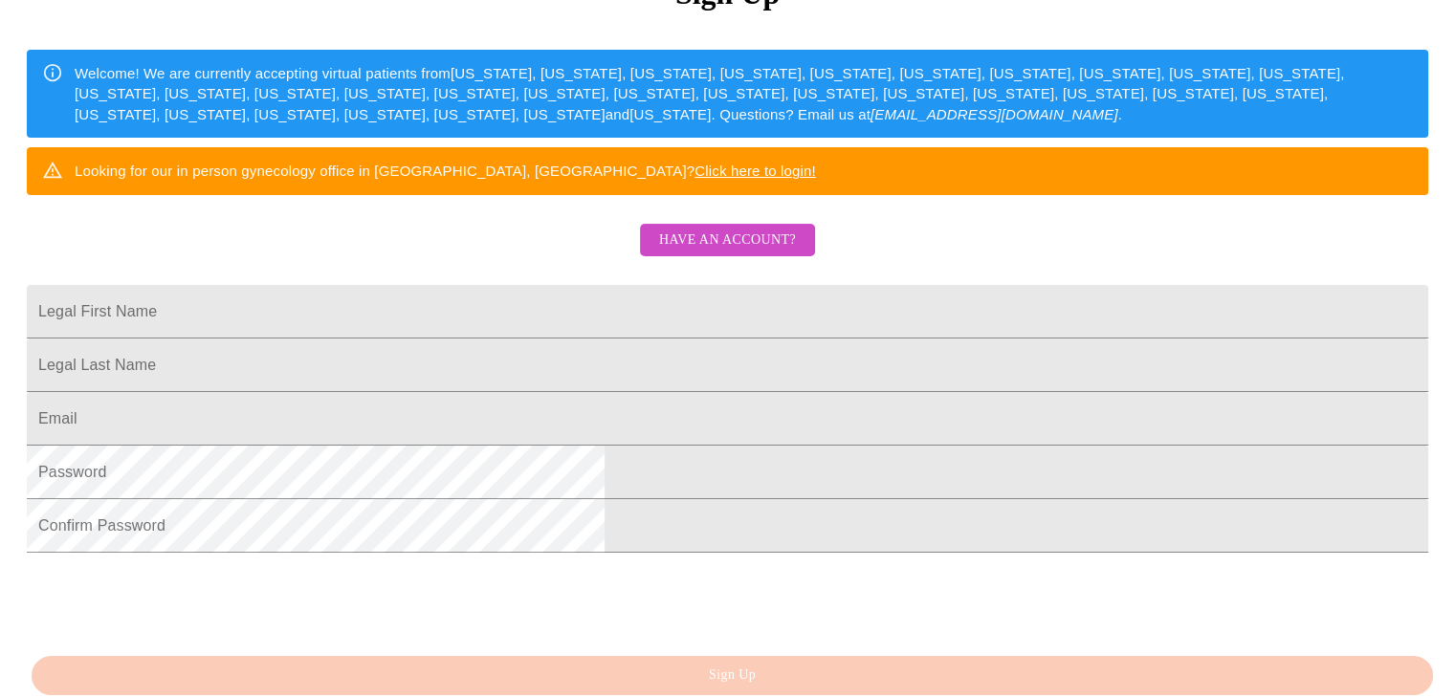
scroll to position [473, 0]
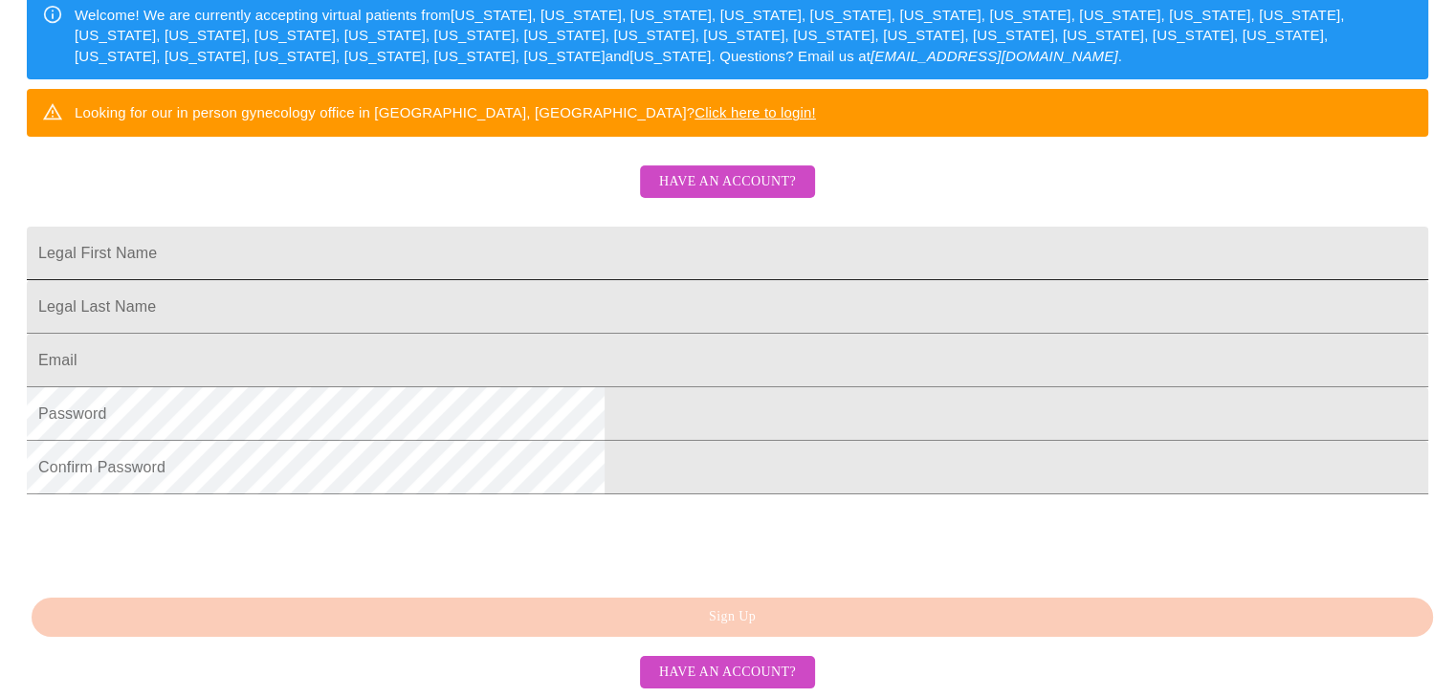
click at [545, 227] on input "Legal First Name" at bounding box center [727, 254] width 1401 height 54
click at [360, 165] on div "MyMenopauseRx Sign Up Welcome! We are currently accepting virtual patients from…" at bounding box center [727, 101] width 1439 height 838
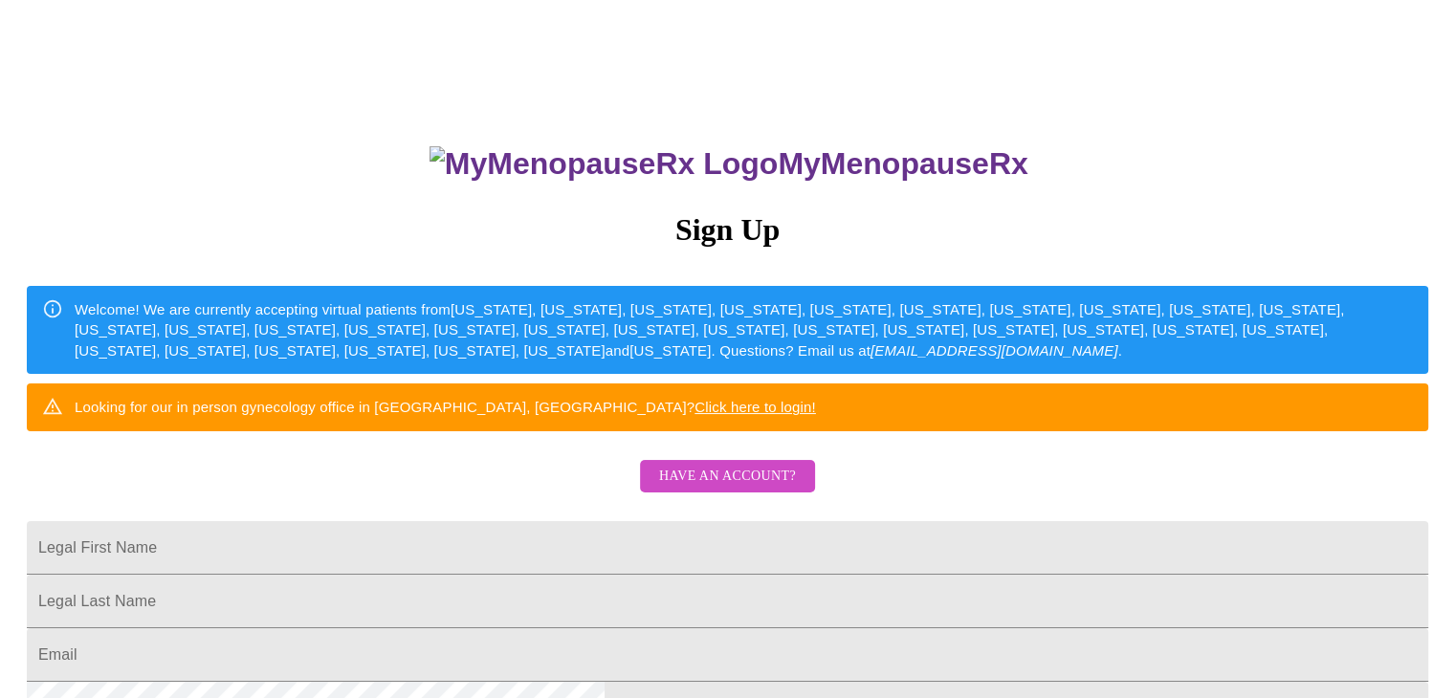
scroll to position [401, 0]
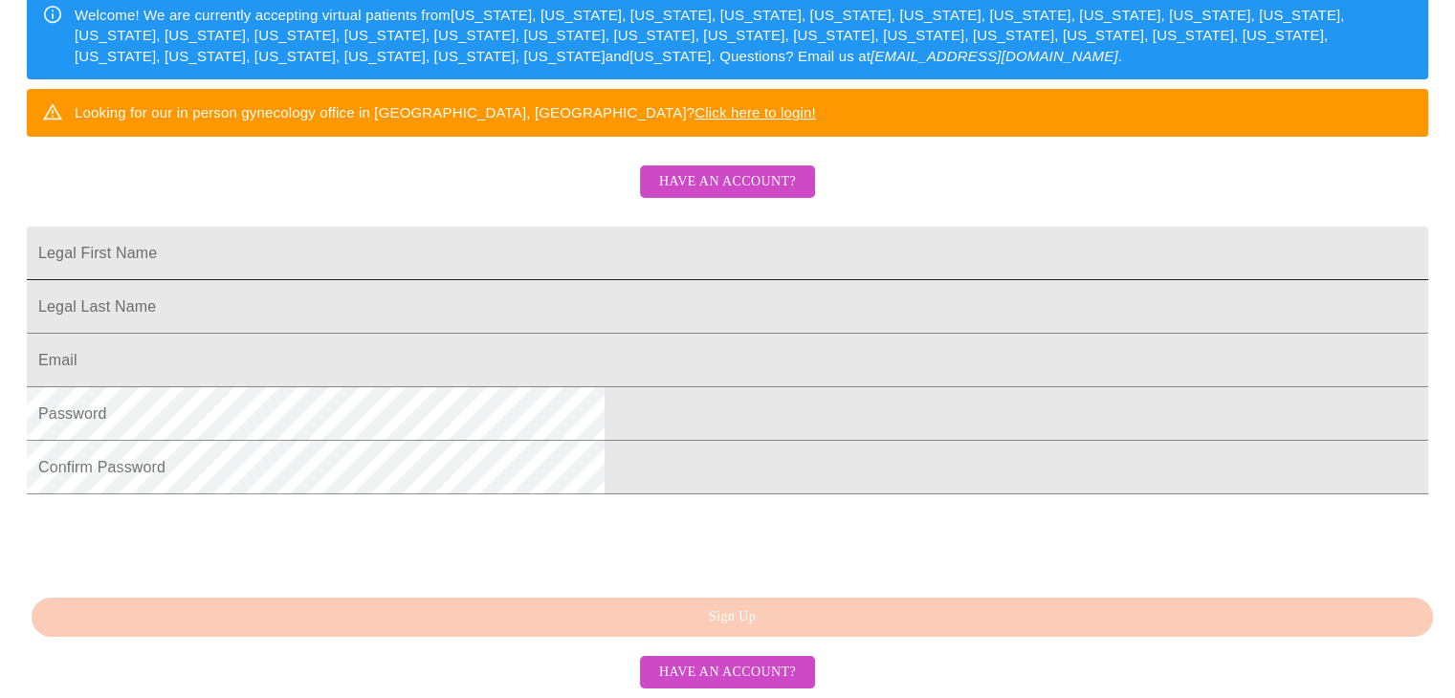
click at [482, 245] on input "Legal First Name" at bounding box center [727, 254] width 1401 height 54
type input "[PERSON_NAME]"
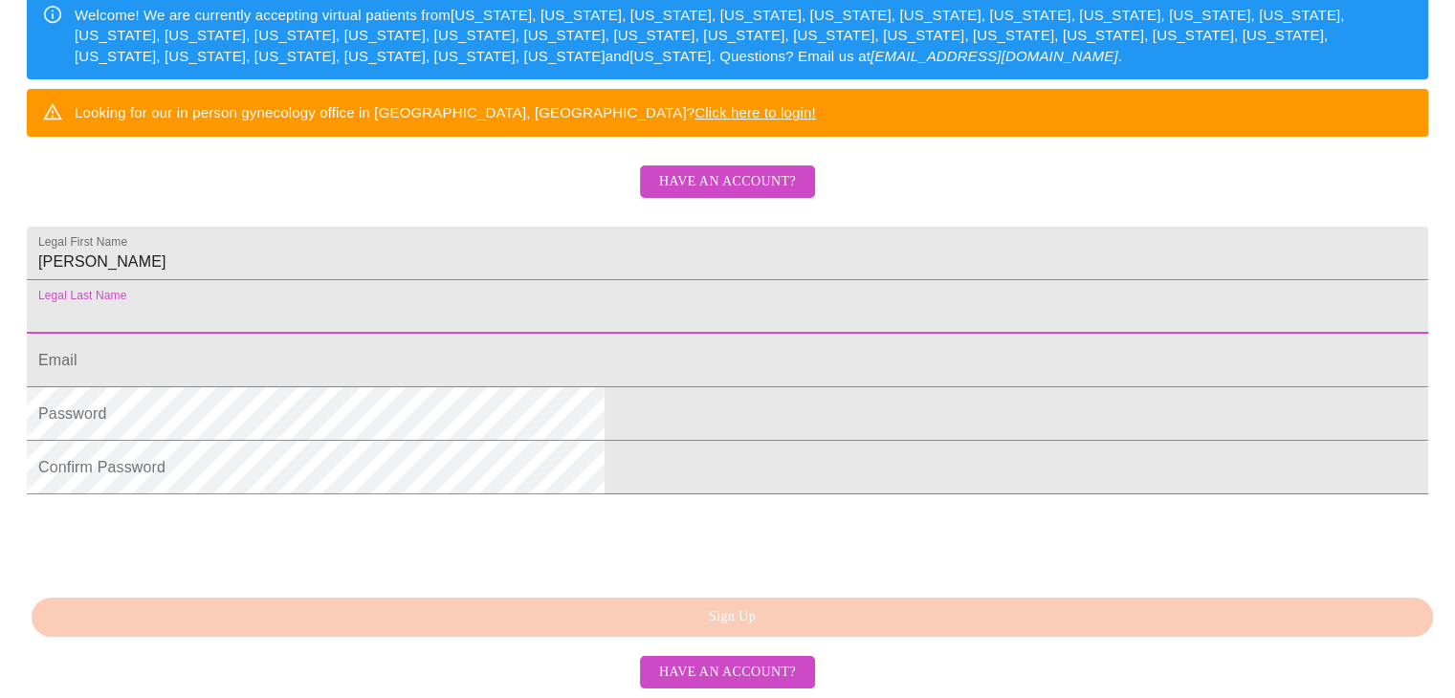
click at [495, 280] on input "Legal First Name" at bounding box center [727, 307] width 1401 height 54
type input "[PERSON_NAME]"
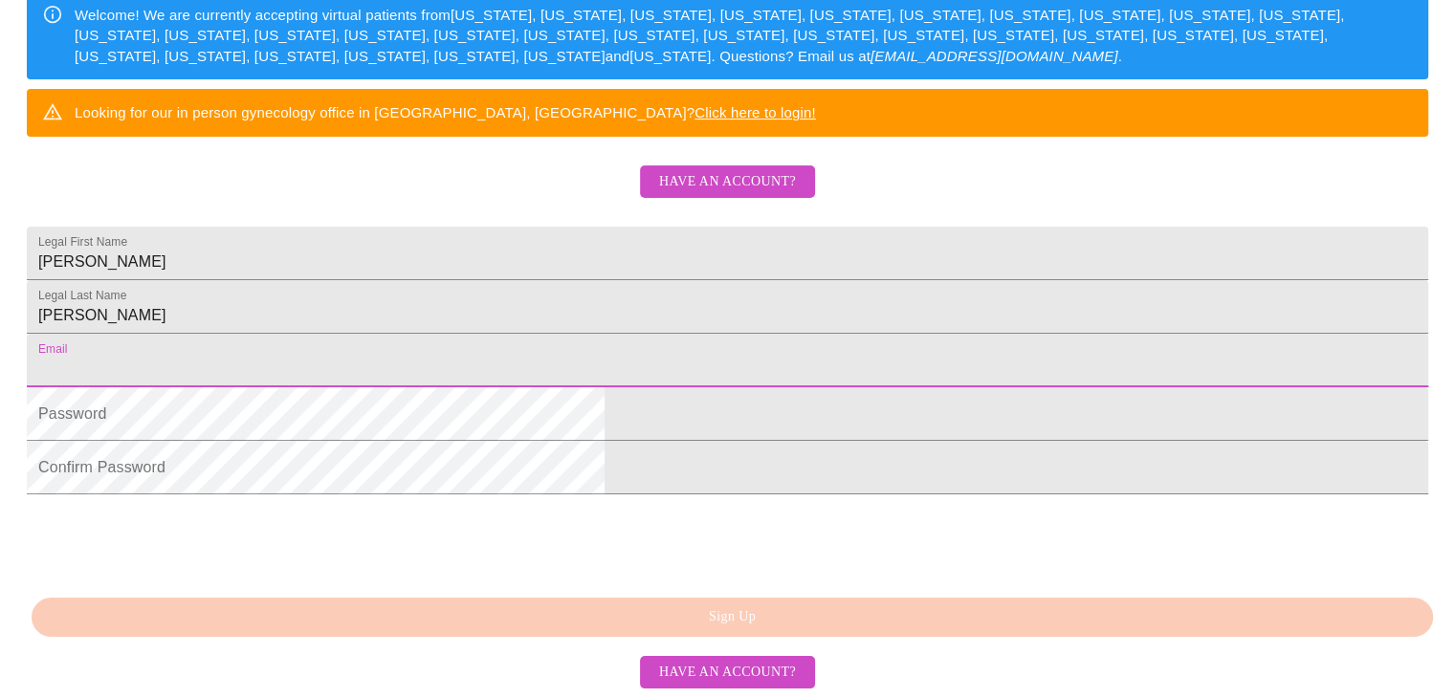
click at [477, 387] on input "Legal First Name" at bounding box center [727, 361] width 1401 height 54
type input "[EMAIL_ADDRESS][DOMAIN_NAME]"
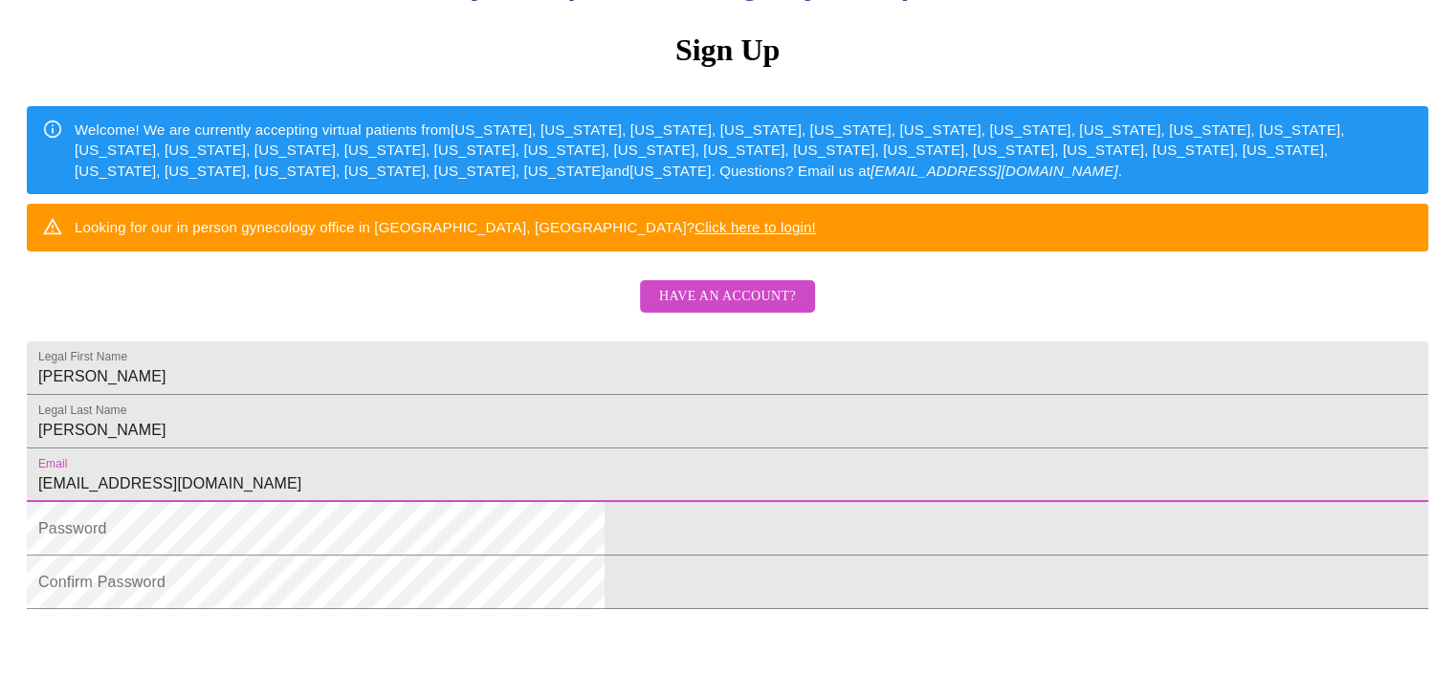
scroll to position [340, 0]
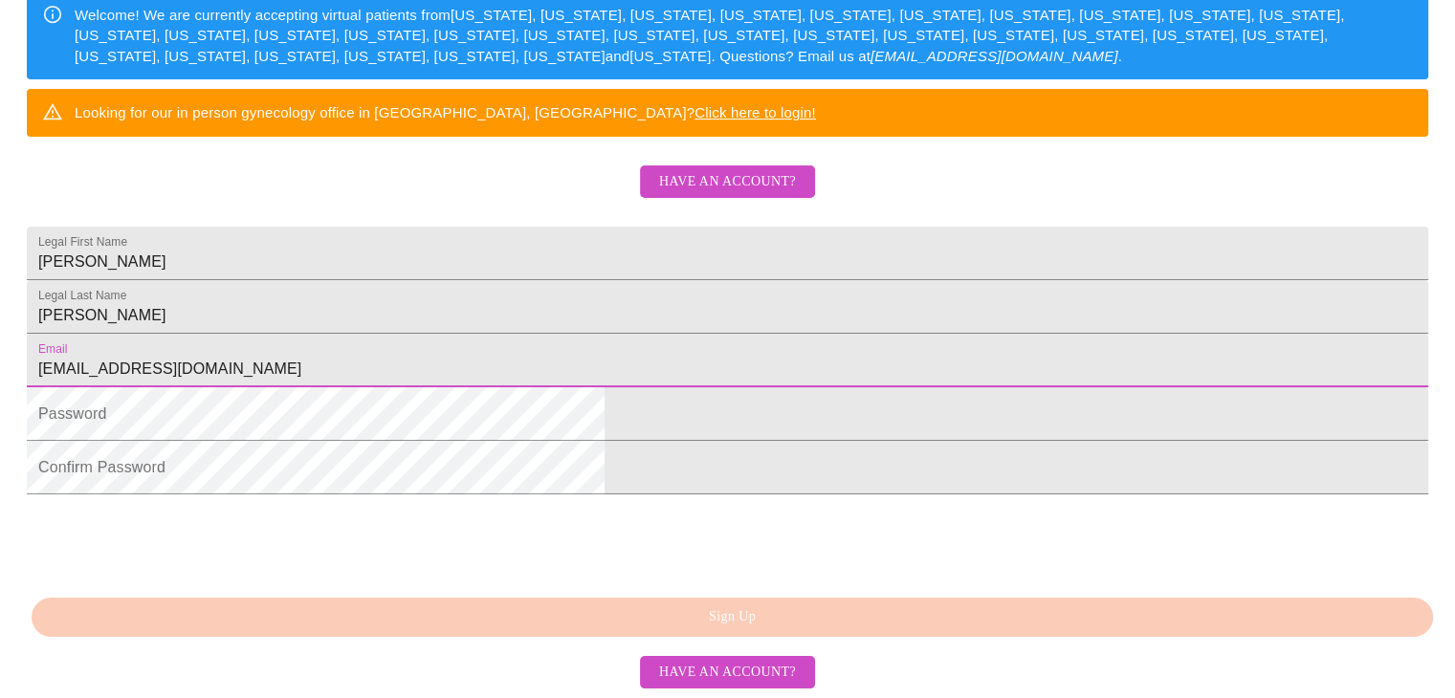
click at [734, 194] on span "Have an account?" at bounding box center [727, 182] width 137 height 24
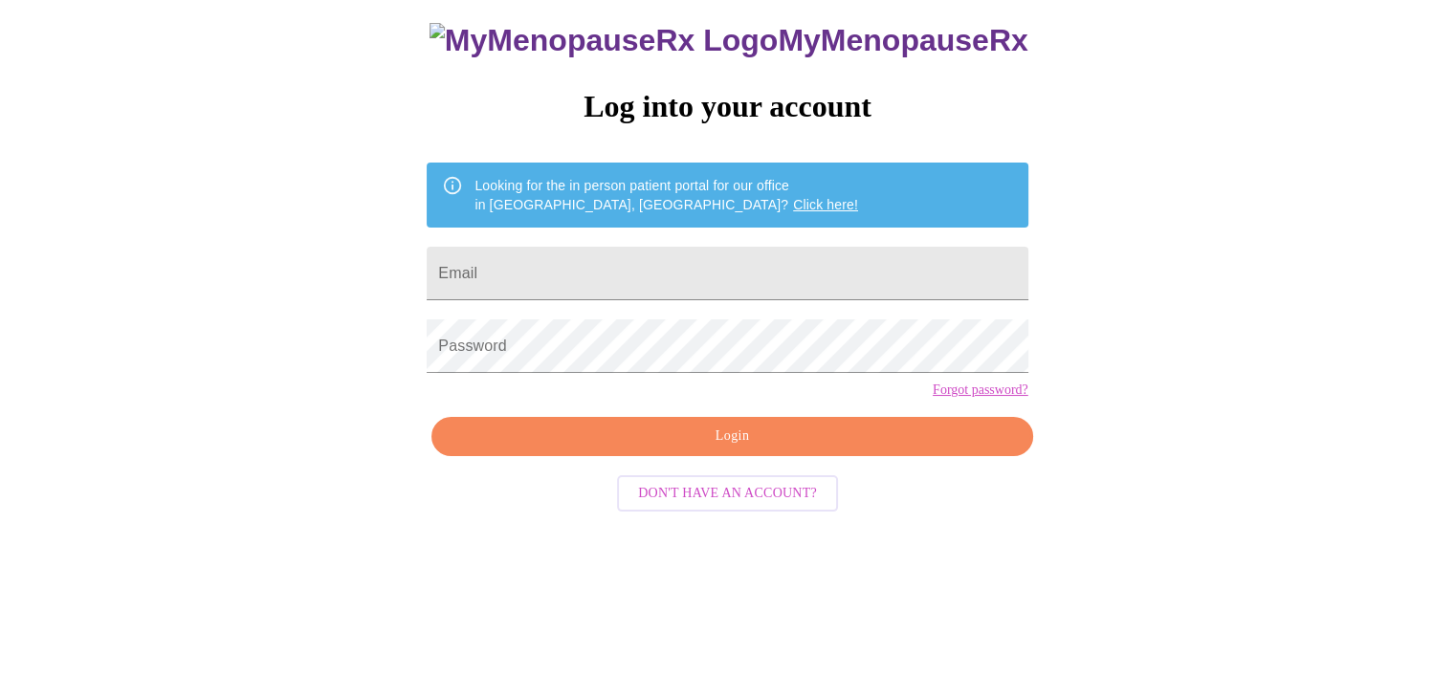
scroll to position [19, 0]
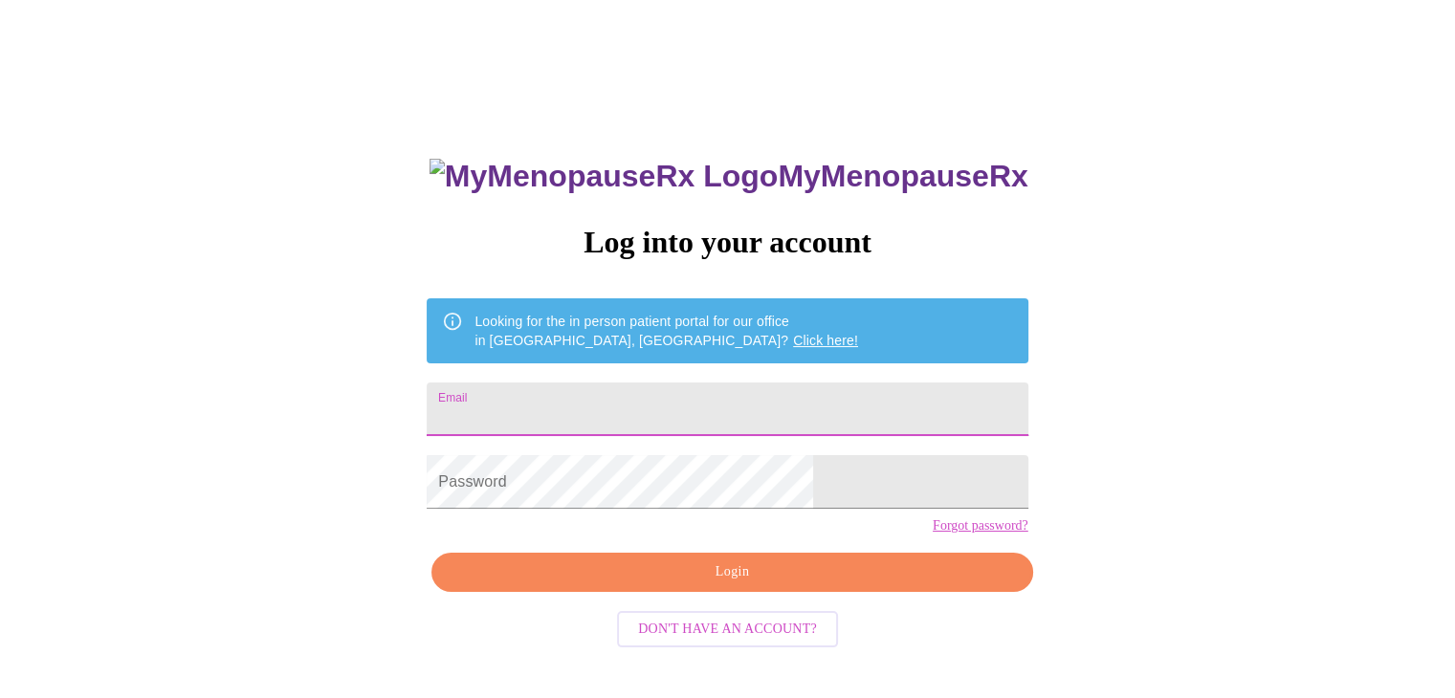
click at [636, 392] on input "Email" at bounding box center [727, 410] width 601 height 54
type input "[EMAIL_ADDRESS][DOMAIN_NAME]"
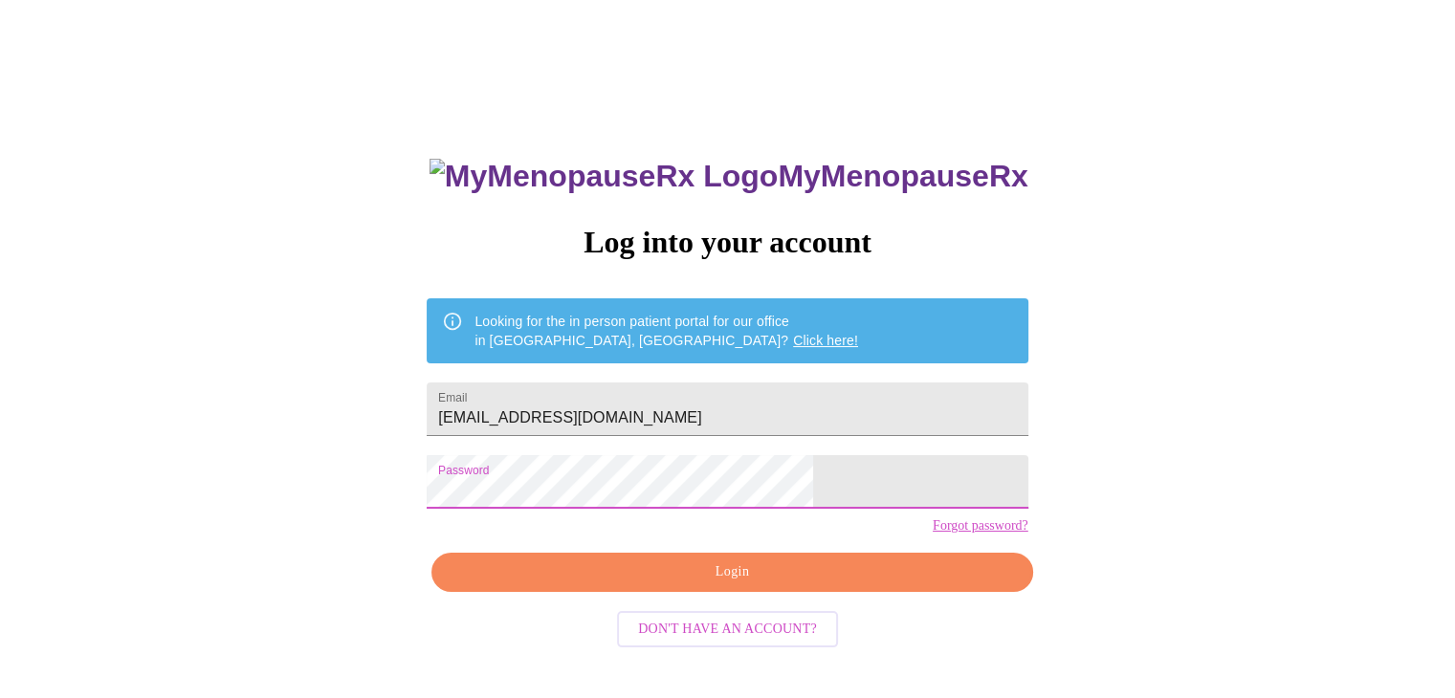
click at [463, 509] on div "MyMenopauseRx Log into your account Looking for the in person patient portal fo…" at bounding box center [727, 408] width 1439 height 838
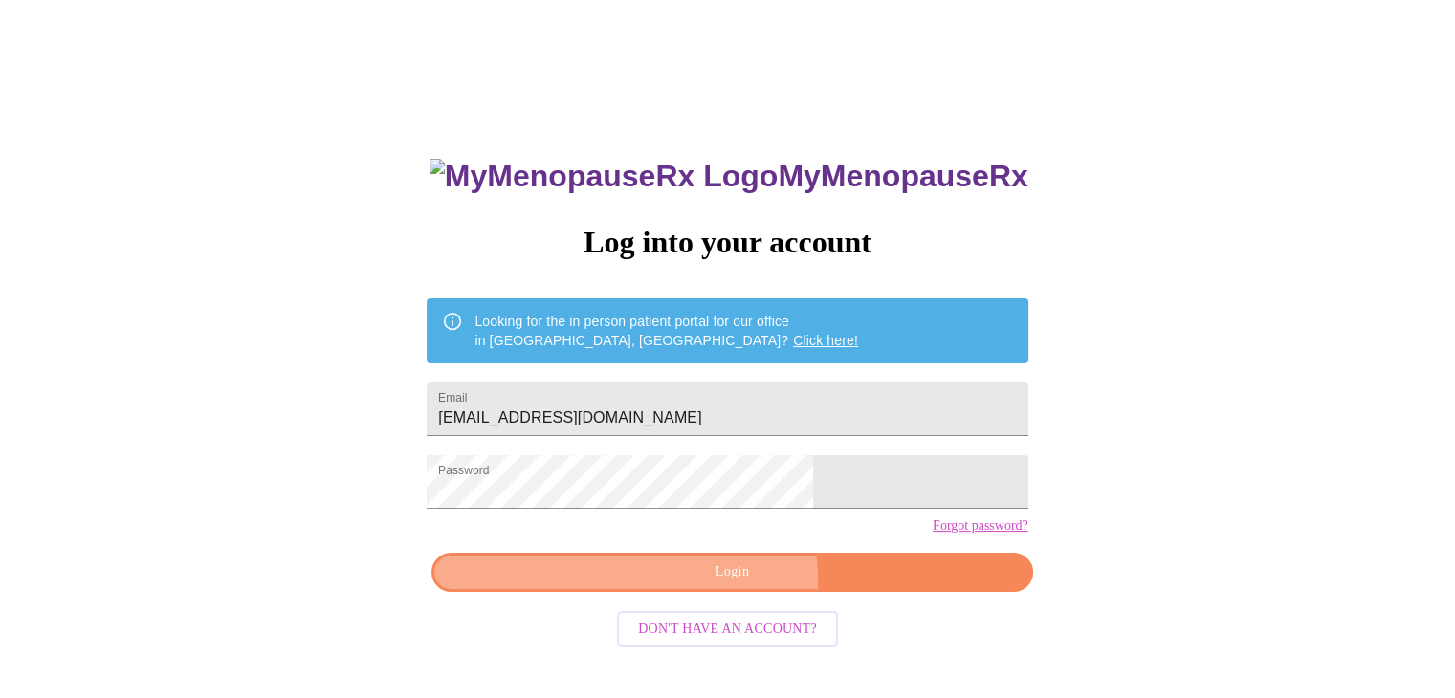
click at [711, 584] on span "Login" at bounding box center [731, 572] width 557 height 24
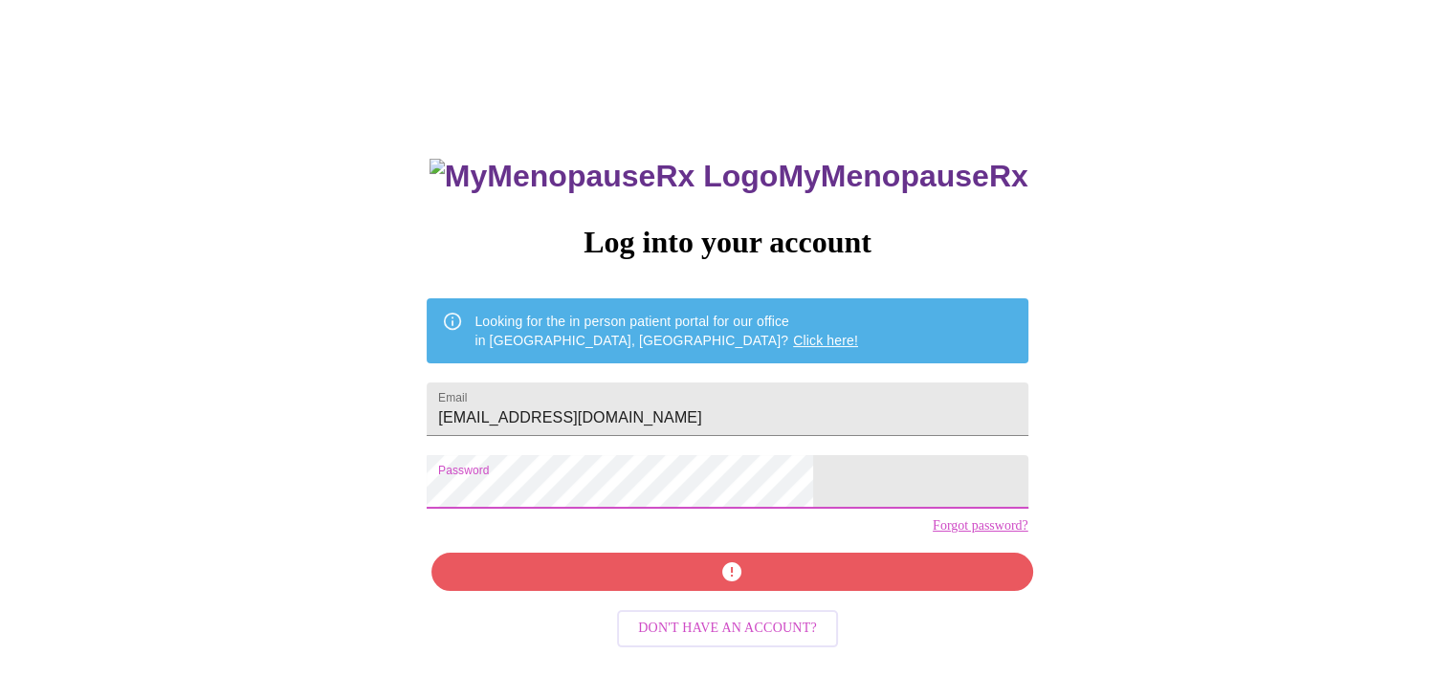
click at [433, 508] on div "MyMenopauseRx Log into your account Looking for the in person patient portal fo…" at bounding box center [727, 408] width 1439 height 838
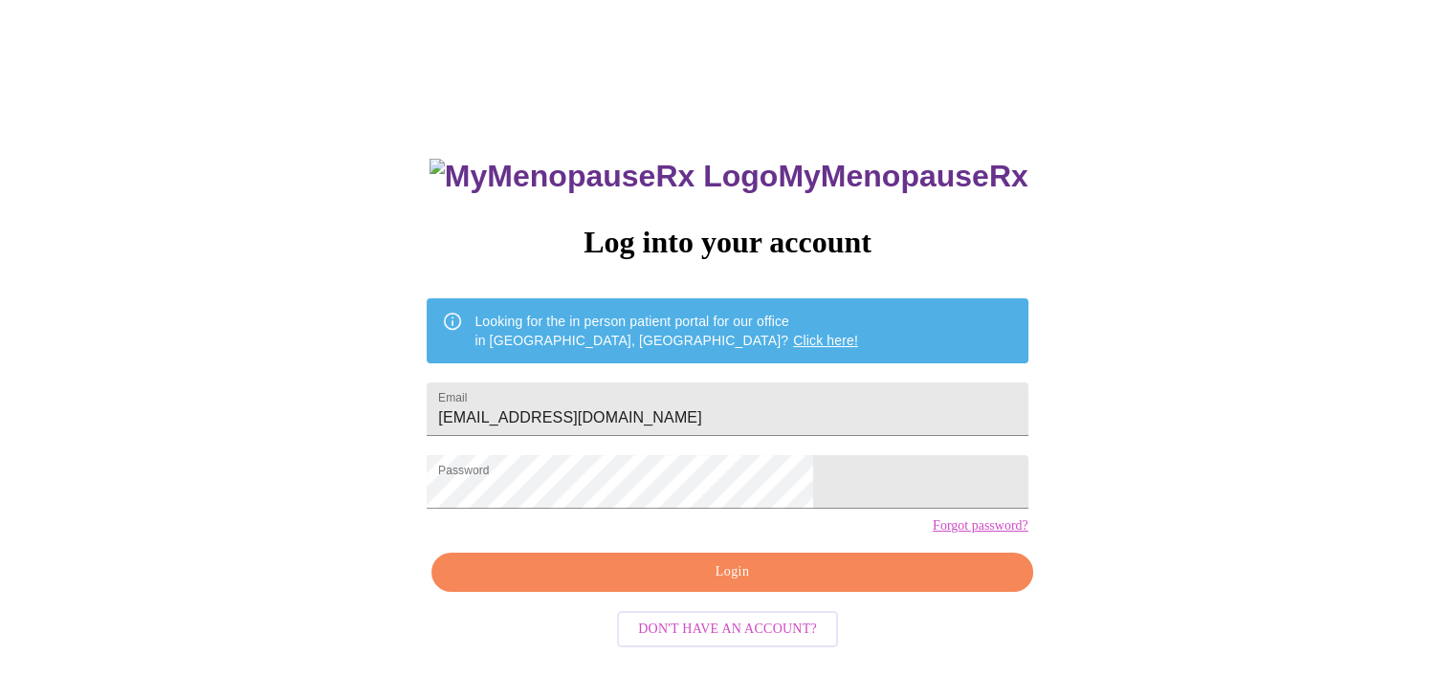
click at [932, 534] on link "Forgot password?" at bounding box center [980, 525] width 96 height 15
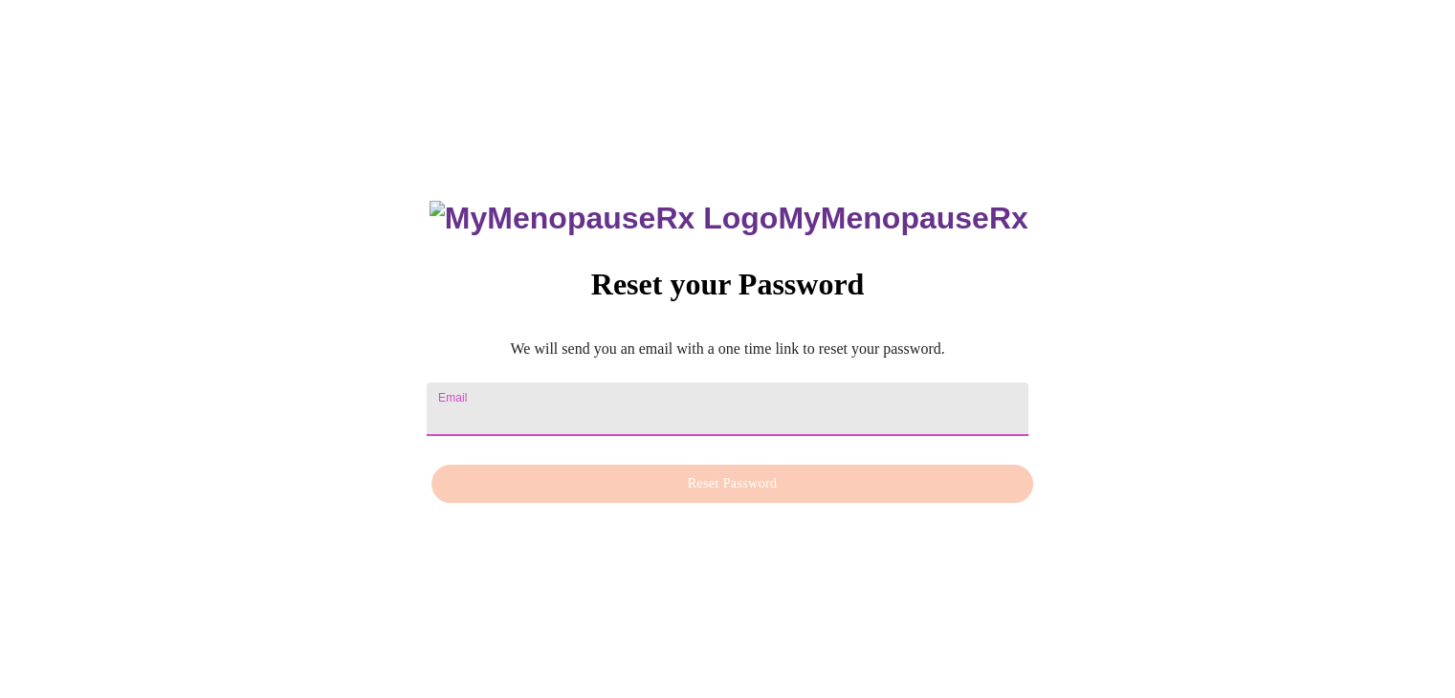
click at [727, 383] on input "Email" at bounding box center [727, 410] width 601 height 54
type input "[EMAIL_ADDRESS][DOMAIN_NAME]"
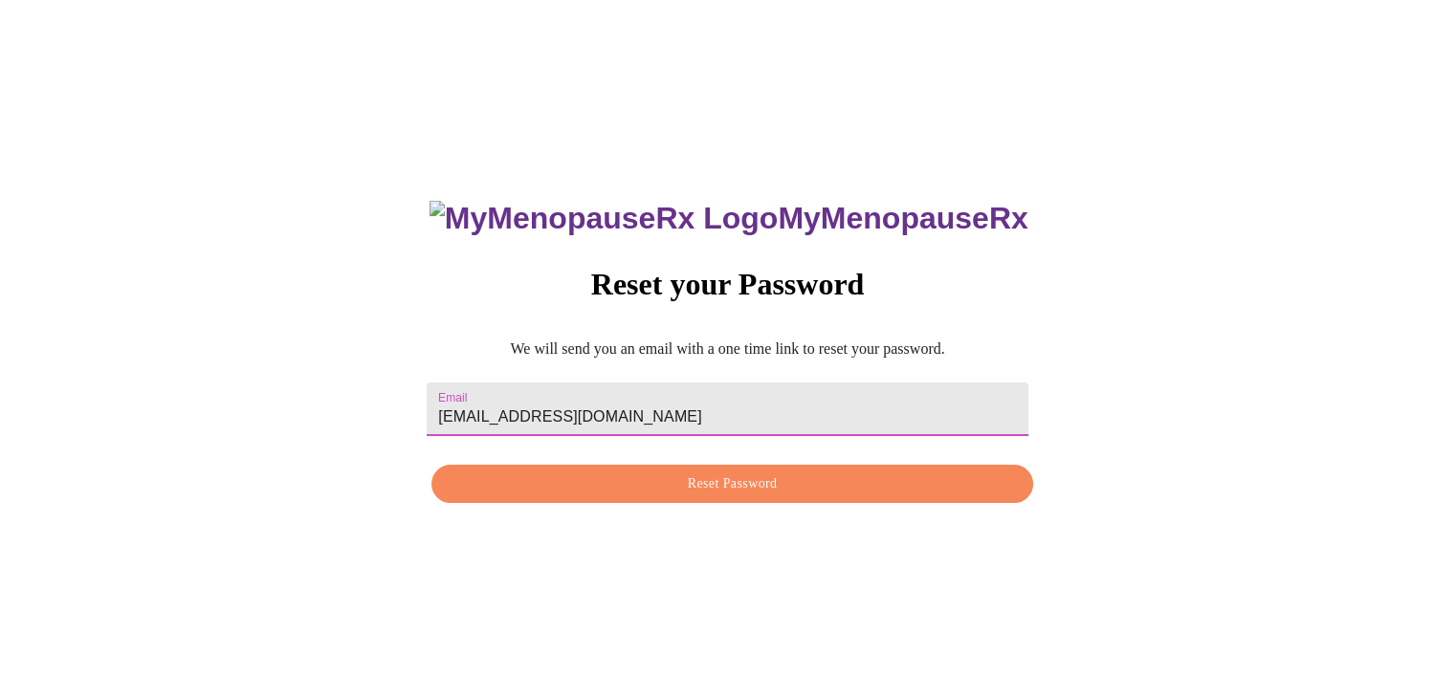
click at [705, 475] on span "Reset Password" at bounding box center [731, 484] width 557 height 24
